Goal: Check status

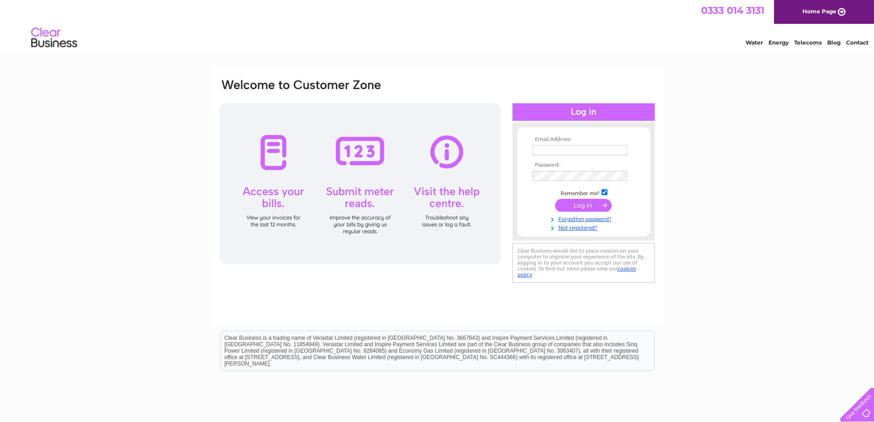
type input "john.fair1@btinternet.com"
click at [585, 206] on input "submit" at bounding box center [583, 205] width 56 height 13
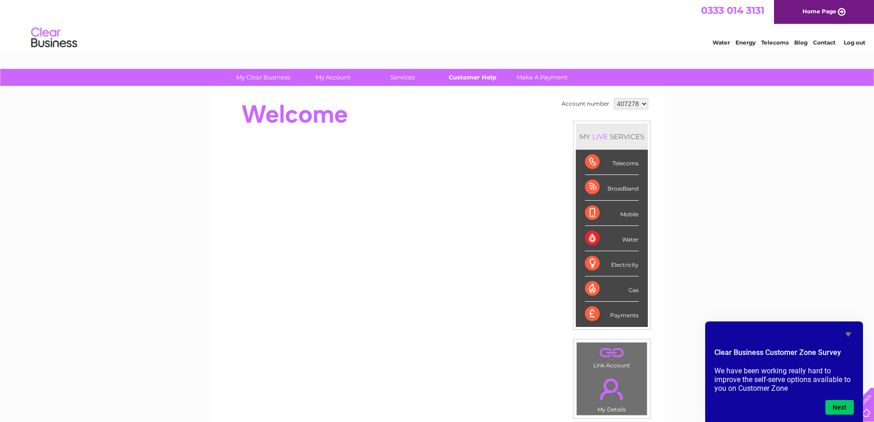
click at [467, 77] on link "Customer Help" at bounding box center [472, 77] width 76 height 17
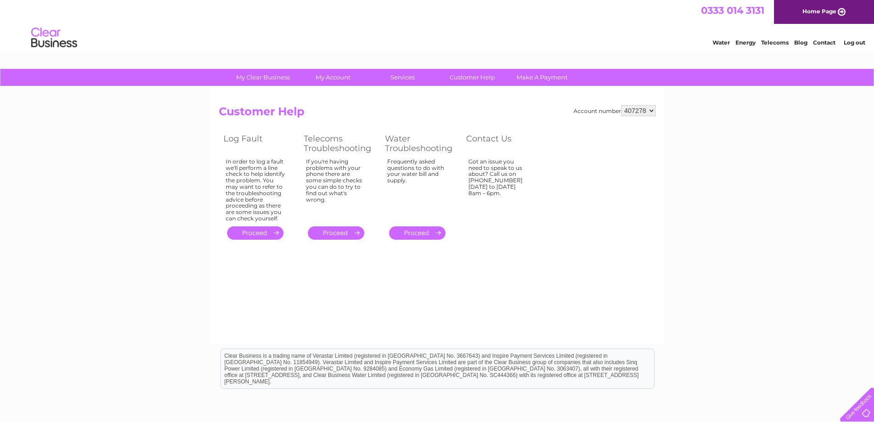
click at [255, 229] on link "." at bounding box center [255, 232] width 56 height 13
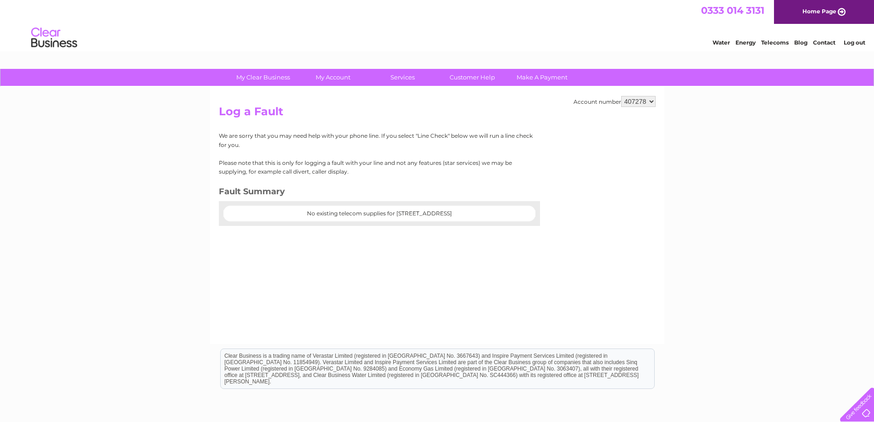
click at [299, 215] on center "No existing telecom supplies for 2, Court Gardens, Batheaston, Bath, Avon, BA1 …" at bounding box center [380, 213] width 294 height 6
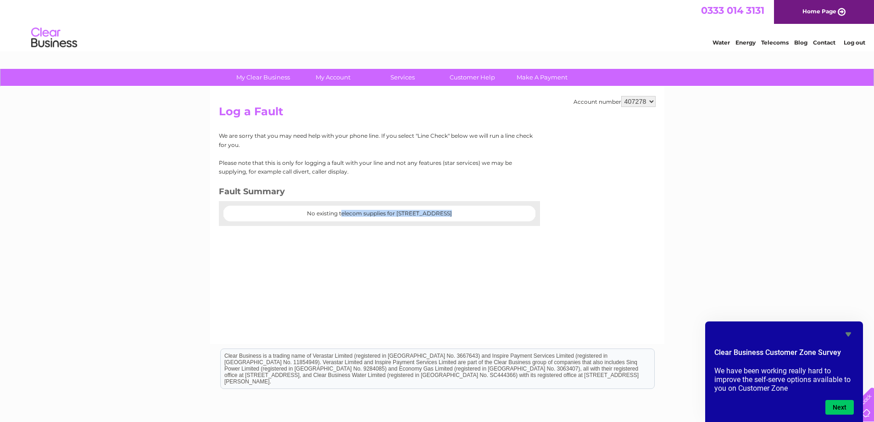
click at [504, 209] on div at bounding box center [379, 205] width 321 height 9
click at [500, 212] on center "No existing telecom supplies for 2, Court Gardens, Batheaston, Bath, Avon, BA1 …" at bounding box center [380, 213] width 294 height 6
